Goal: Transaction & Acquisition: Book appointment/travel/reservation

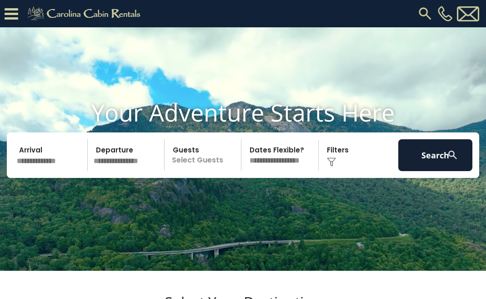
click at [54, 171] on input "text" at bounding box center [51, 155] width 74 height 32
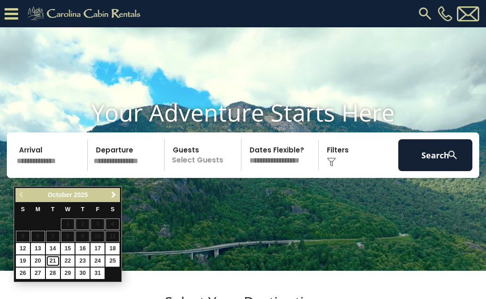
click at [52, 257] on link "21" at bounding box center [53, 260] width 14 height 11
type input "********"
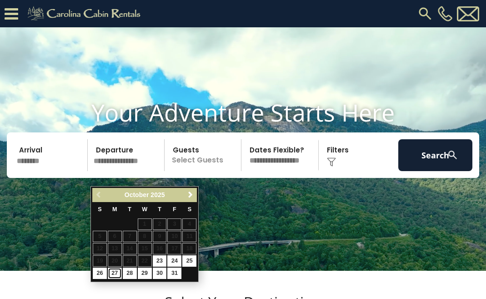
click at [117, 273] on link "27" at bounding box center [115, 273] width 14 height 11
type input "********"
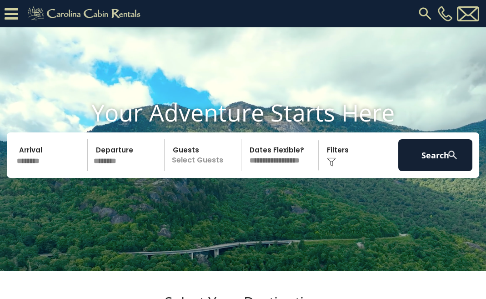
click at [208, 171] on p "Select Guests" at bounding box center [204, 155] width 74 height 32
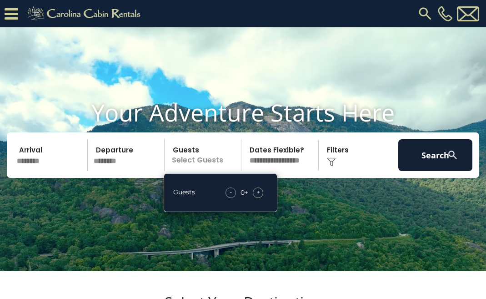
click at [262, 198] on div "+" at bounding box center [258, 192] width 10 height 10
click at [335, 167] on img at bounding box center [331, 161] width 9 height 9
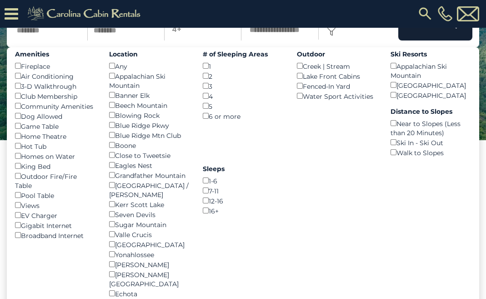
scroll to position [108, 0]
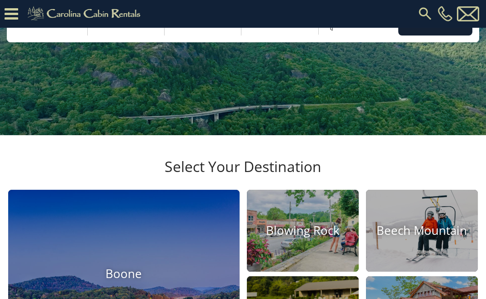
click at [332, 31] on img at bounding box center [331, 26] width 9 height 9
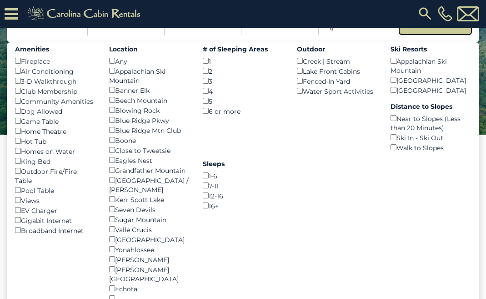
click at [437, 34] on button "Search" at bounding box center [436, 20] width 74 height 32
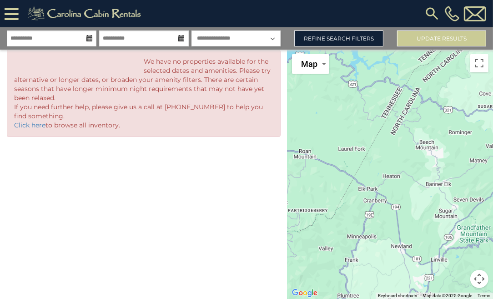
drag, startPoint x: 212, startPoint y: 177, endPoint x: 314, endPoint y: 88, distance: 135.1
click at [314, 88] on div "**********" at bounding box center [246, 163] width 493 height 272
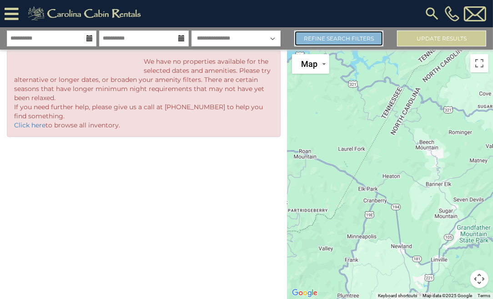
click at [378, 36] on link "Refine Search Filters" at bounding box center [338, 38] width 89 height 16
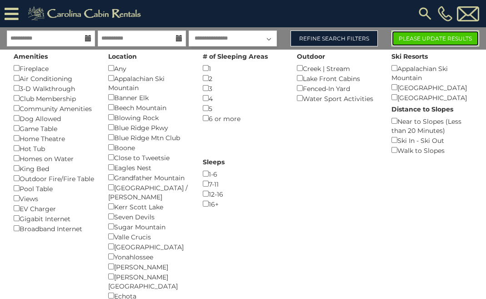
click at [423, 39] on button "Please Update Results" at bounding box center [436, 38] width 88 height 16
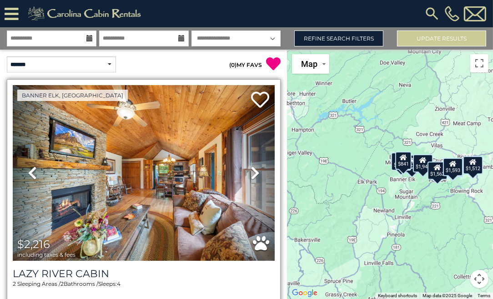
click at [44, 241] on span "$2,216" at bounding box center [33, 244] width 33 height 13
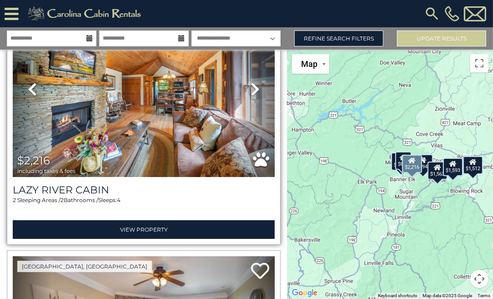
scroll to position [80, 0]
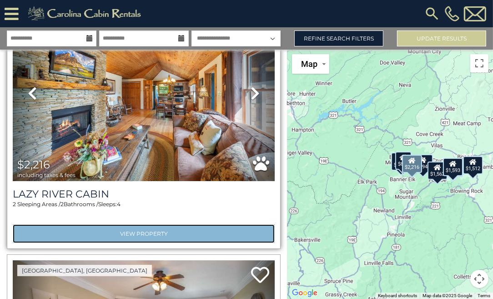
click at [129, 226] on link "View Property" at bounding box center [144, 233] width 262 height 19
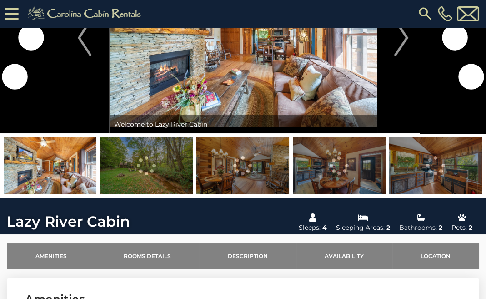
scroll to position [86, 0]
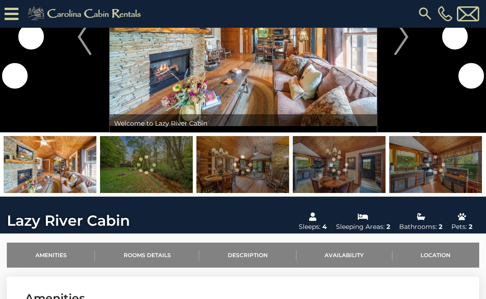
click at [141, 157] on img at bounding box center [146, 164] width 93 height 57
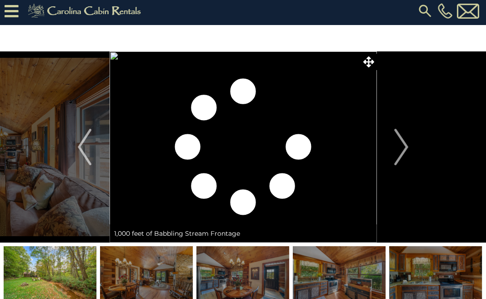
scroll to position [0, 0]
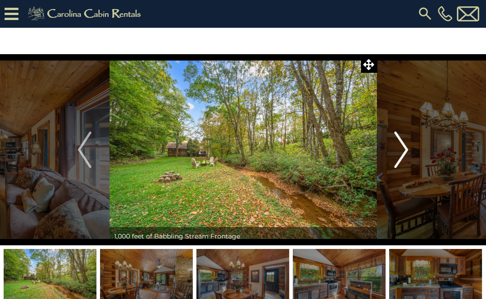
click at [406, 145] on img "Next" at bounding box center [402, 150] width 14 height 36
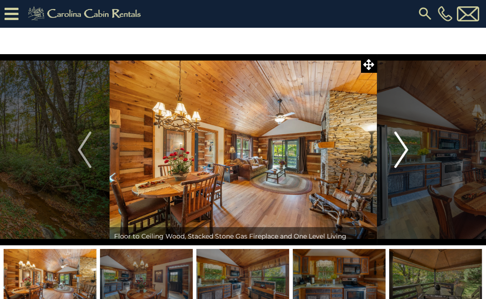
click at [406, 145] on img "Next" at bounding box center [402, 150] width 14 height 36
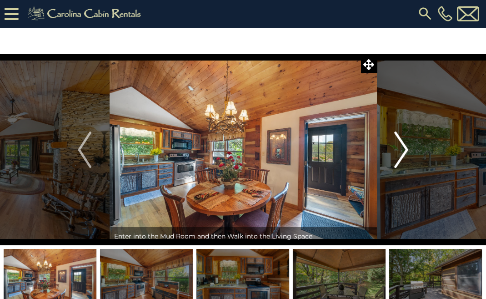
click at [406, 145] on img "Next" at bounding box center [402, 150] width 14 height 36
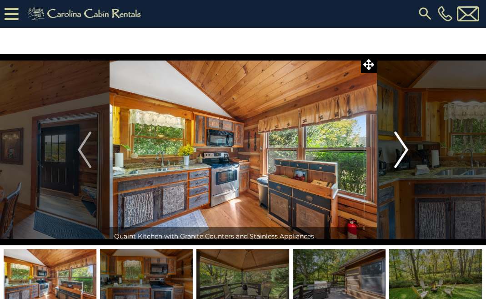
click at [406, 145] on img "Next" at bounding box center [402, 150] width 14 height 36
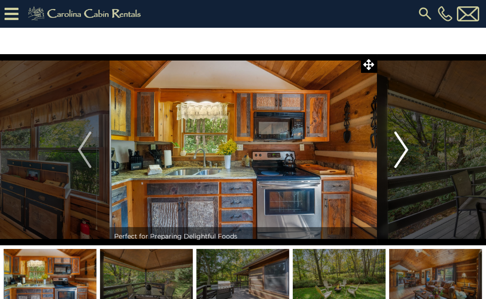
click at [406, 145] on img "Next" at bounding box center [402, 150] width 14 height 36
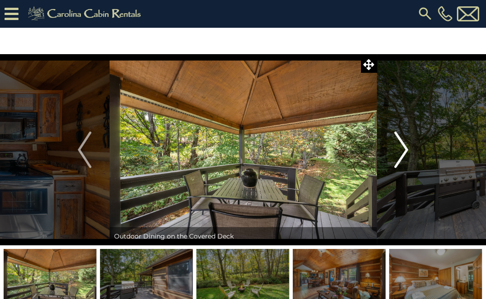
click at [406, 145] on img "Next" at bounding box center [402, 150] width 14 height 36
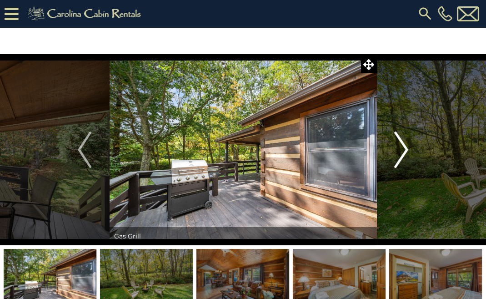
click at [406, 145] on img "Next" at bounding box center [402, 150] width 14 height 36
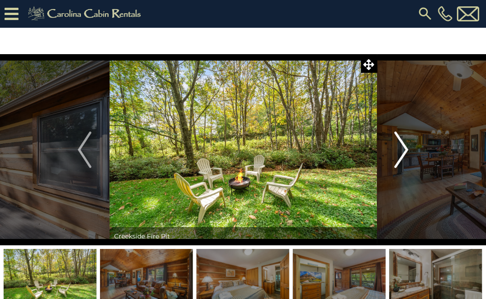
click at [406, 145] on img "Next" at bounding box center [402, 150] width 14 height 36
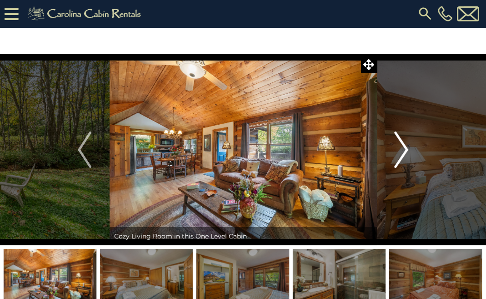
click at [406, 145] on img "Next" at bounding box center [402, 150] width 14 height 36
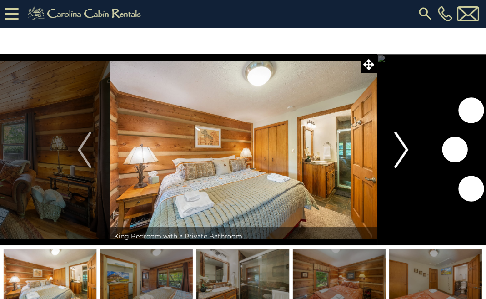
click at [406, 145] on img "Next" at bounding box center [402, 150] width 14 height 36
